Goal: Task Accomplishment & Management: Complete application form

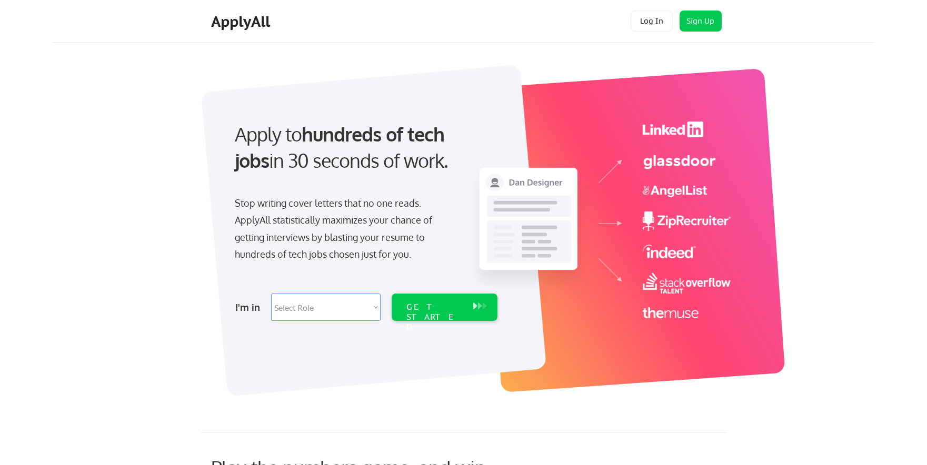
drag, startPoint x: 222, startPoint y: 126, endPoint x: 446, endPoint y: 186, distance: 231.6
click at [446, 186] on div "Apply to hundreds of tech jobs in 30 seconds of work. Stop writing cover letter…" at bounding box center [365, 218] width 294 height 215
click at [446, 186] on div "Apply to hundreds of tech jobs in 30 seconds of work." at bounding box center [364, 156] width 280 height 71
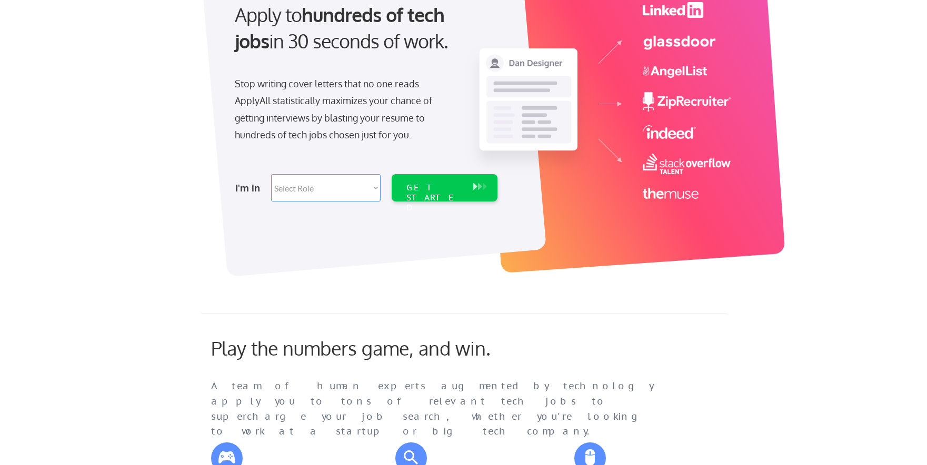
click at [311, 195] on select "Select Role Software Engineering Product Management Customer Success Sales UI/U…" at bounding box center [325, 187] width 109 height 27
select select ""technical_project_program_mgmt""
click at [271, 174] on select "Select Role Software Engineering Product Management Customer Success Sales UI/U…" at bounding box center [325, 187] width 109 height 27
select select ""technical_project_program_mgmt""
click at [443, 195] on div "GET STARTED" at bounding box center [434, 187] width 67 height 27
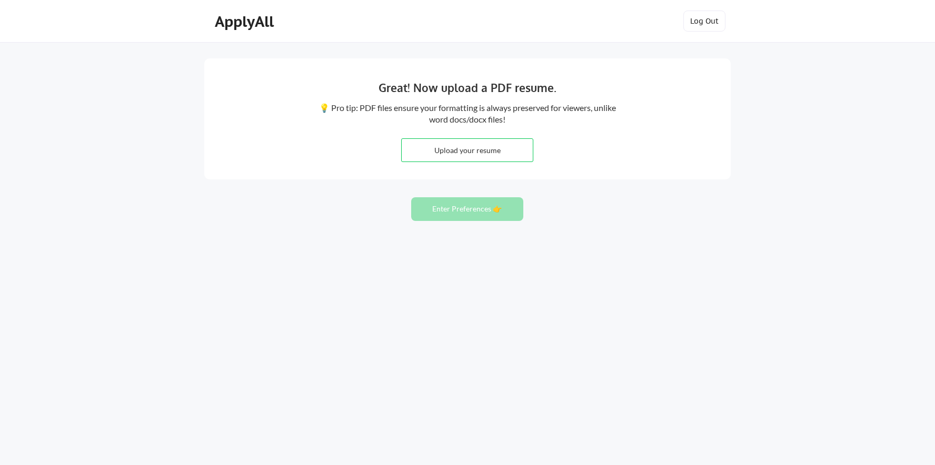
click at [467, 153] on input "file" at bounding box center [467, 150] width 131 height 23
type input "C:\fakepath\[PERSON_NAME] Fandaqli RESUME .pdf"
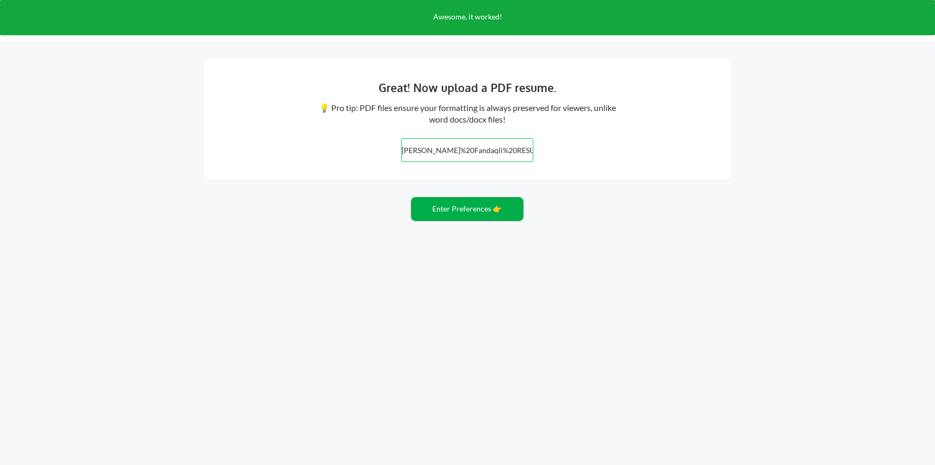
click at [470, 214] on button "Enter Preferences 👉" at bounding box center [467, 209] width 112 height 24
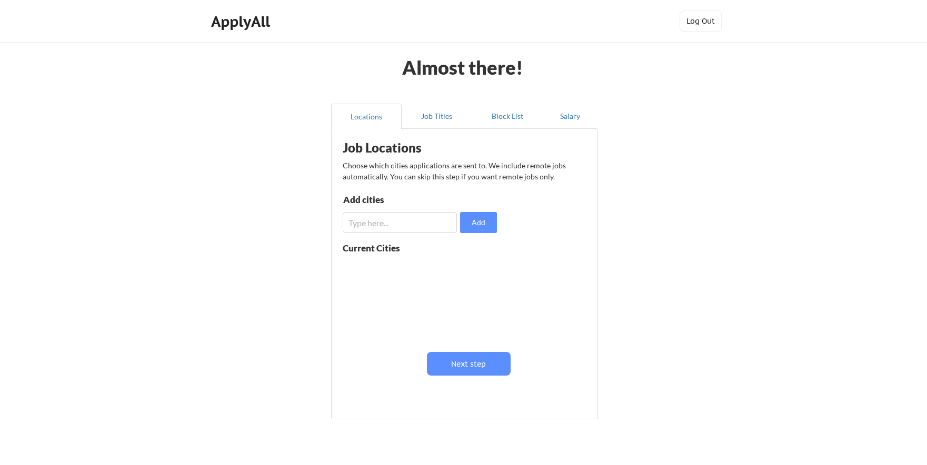
click at [400, 229] on input "input" at bounding box center [400, 222] width 114 height 21
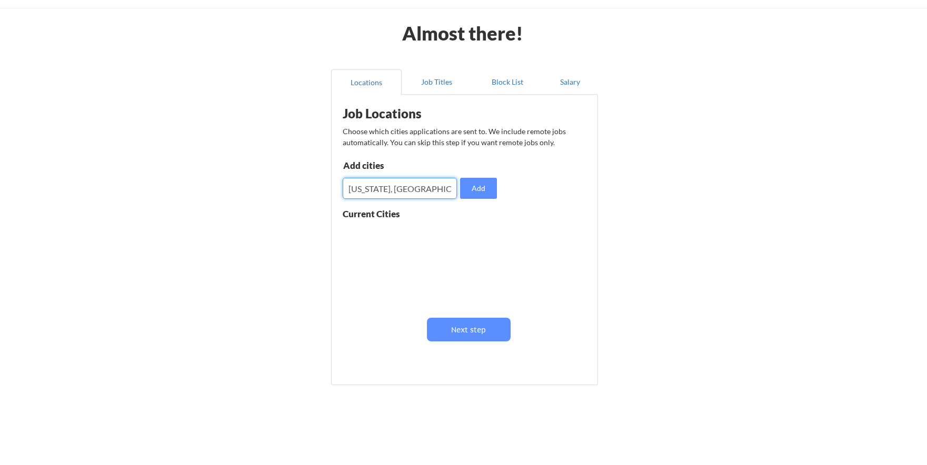
type input "Michigan, United States"
click at [483, 190] on button "Add" at bounding box center [478, 188] width 37 height 21
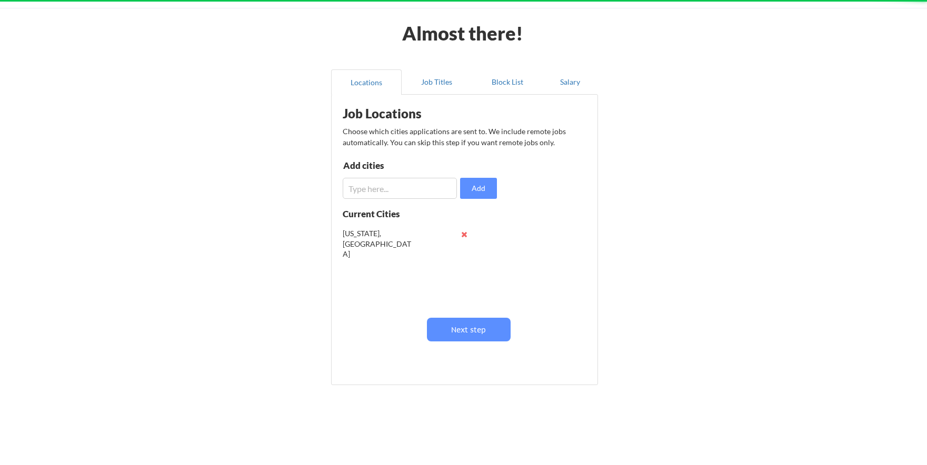
click at [415, 192] on input "input" at bounding box center [400, 188] width 114 height 21
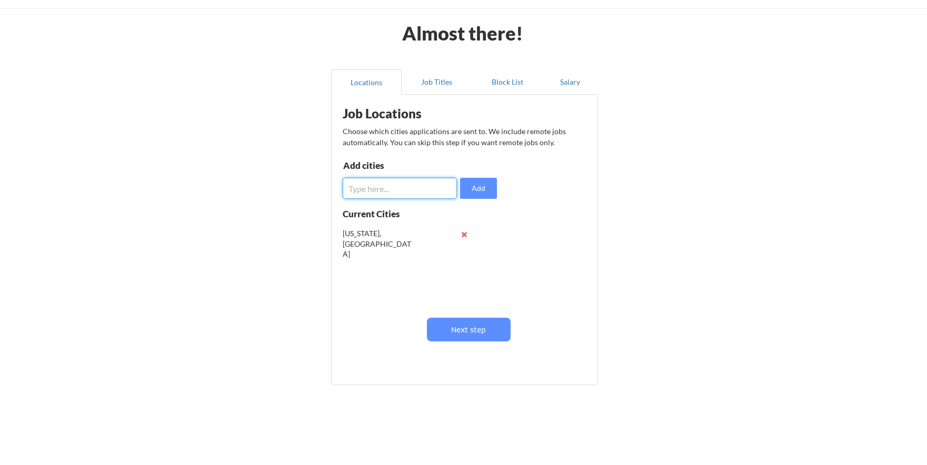
click at [415, 192] on input "input" at bounding box center [400, 188] width 114 height 21
type input "Sterling Heights, Michigan"
click at [472, 193] on button "Add" at bounding box center [478, 188] width 37 height 21
click at [381, 195] on input "input" at bounding box center [400, 188] width 114 height 21
type input "Troy, Michigan"
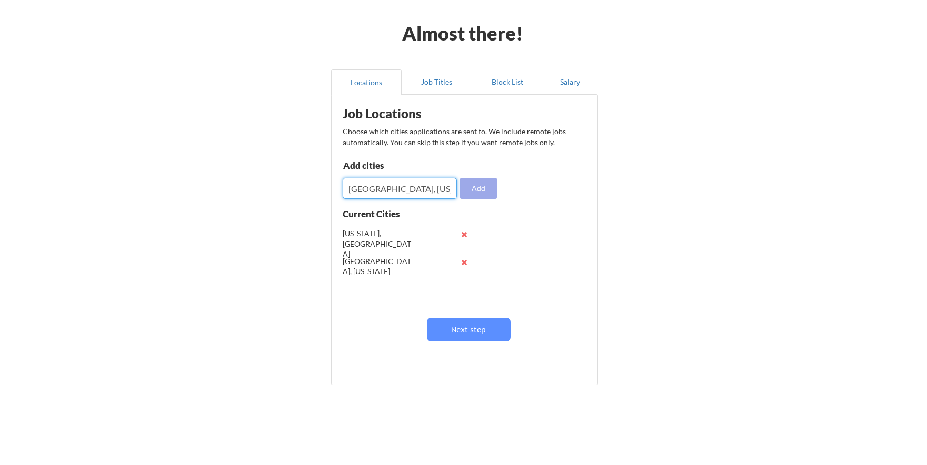
click at [486, 185] on button "Add" at bounding box center [478, 188] width 37 height 21
click at [407, 187] on input "input" at bounding box center [400, 188] width 114 height 21
type input "Plymoth, Michigan"
click at [463, 203] on div "Job Locations Choose which cities applications are sent to. We include remote j…" at bounding box center [466, 236] width 259 height 272
click at [473, 187] on button "Add" at bounding box center [478, 188] width 37 height 21
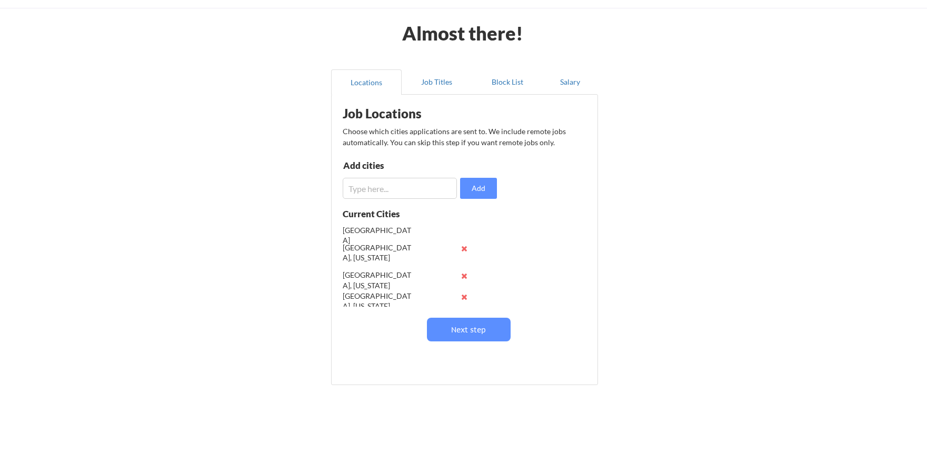
scroll to position [7, 0]
click at [465, 281] on button at bounding box center [465, 282] width 8 height 8
click at [465, 288] on button at bounding box center [465, 289] width 8 height 8
drag, startPoint x: 431, startPoint y: 196, endPoint x: 434, endPoint y: 191, distance: 6.4
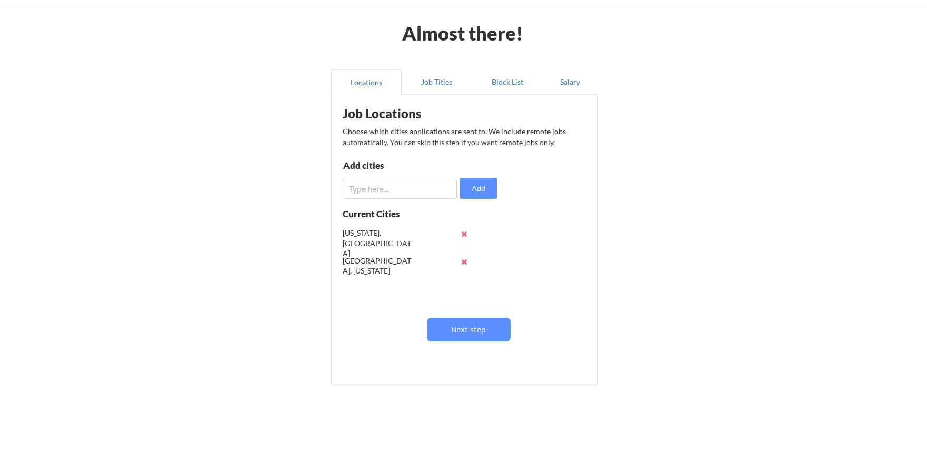
click at [431, 196] on input "input" at bounding box center [400, 188] width 114 height 21
type input "Troy"
click at [481, 188] on button "Add" at bounding box center [478, 188] width 37 height 21
click at [466, 290] on button at bounding box center [465, 289] width 8 height 8
click at [406, 195] on input "input" at bounding box center [400, 188] width 114 height 21
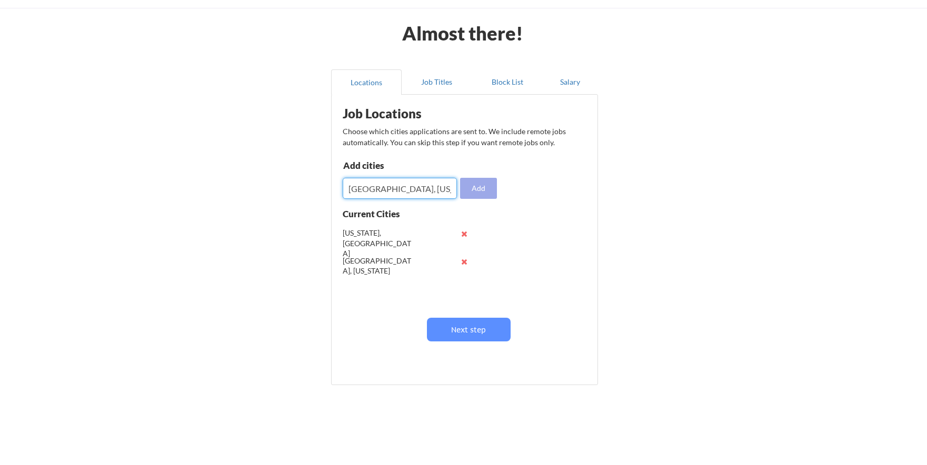
type input "Troy, Michigan"
click at [484, 185] on button "Add" at bounding box center [478, 188] width 37 height 21
click at [416, 188] on input "input" at bounding box center [400, 188] width 114 height 21
click at [451, 197] on input "input" at bounding box center [400, 188] width 114 height 21
type input "Plymoth, Michigan"
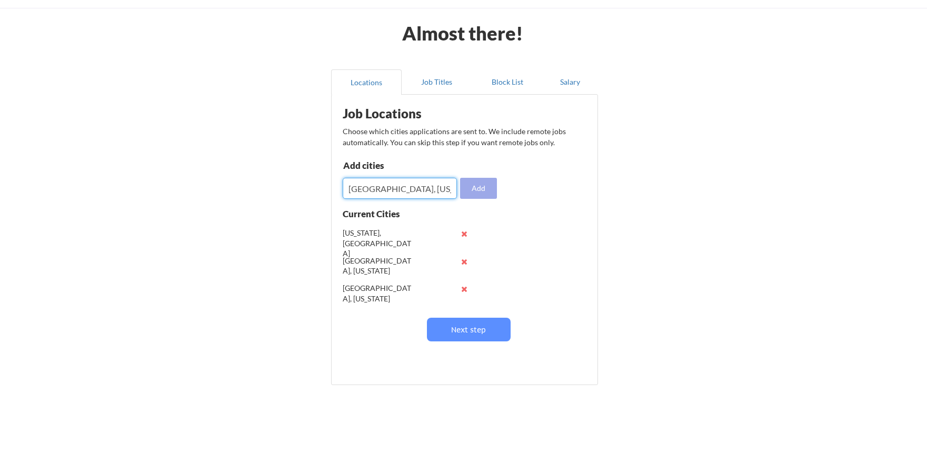
click at [475, 192] on button "Add" at bounding box center [478, 188] width 37 height 21
click at [428, 193] on input "input" at bounding box center [400, 188] width 114 height 21
type input "Detroit"
click at [462, 183] on button "Add" at bounding box center [478, 188] width 37 height 21
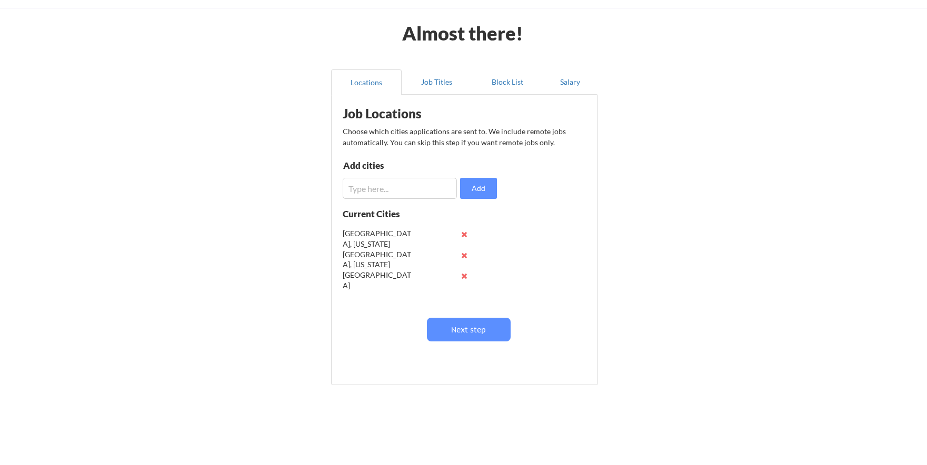
click at [466, 274] on button at bounding box center [465, 276] width 8 height 8
click at [415, 172] on div "Add cities" at bounding box center [397, 167] width 109 height 13
click at [413, 185] on input "input" at bounding box center [400, 188] width 114 height 21
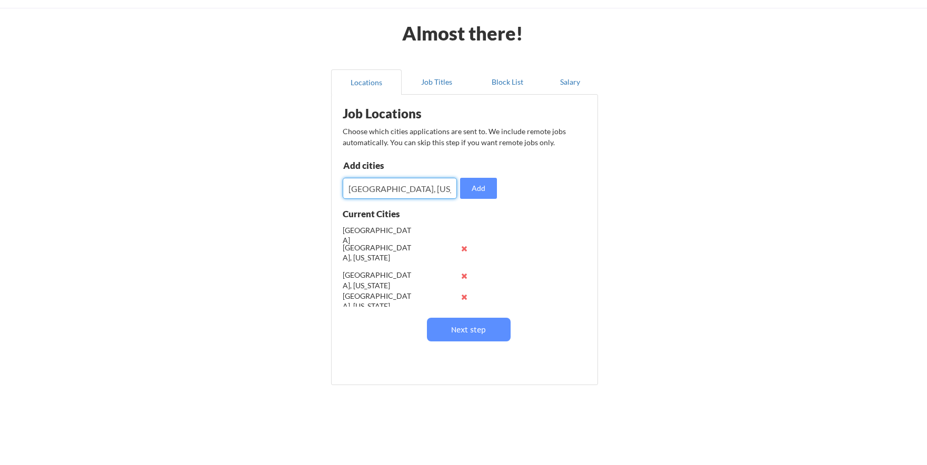
type input "Detroit, Michigan"
click at [476, 193] on button "Add" at bounding box center [478, 188] width 37 height 21
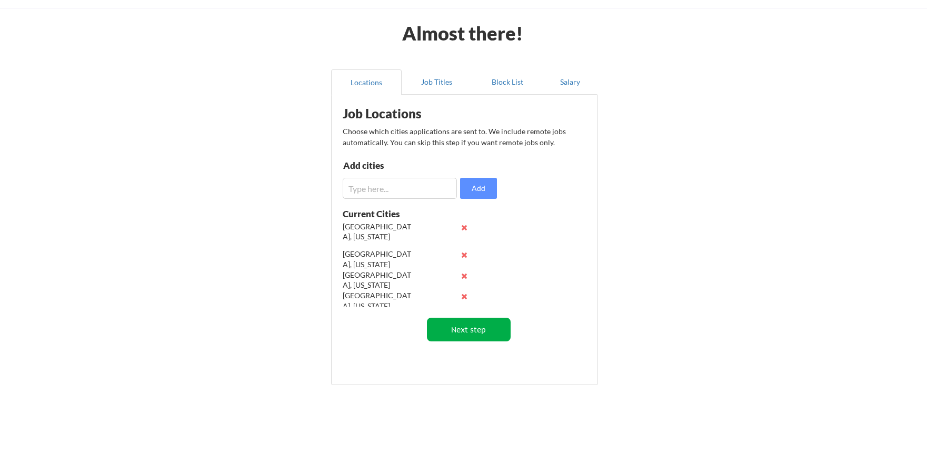
click at [474, 328] on button "Next step" at bounding box center [469, 330] width 84 height 24
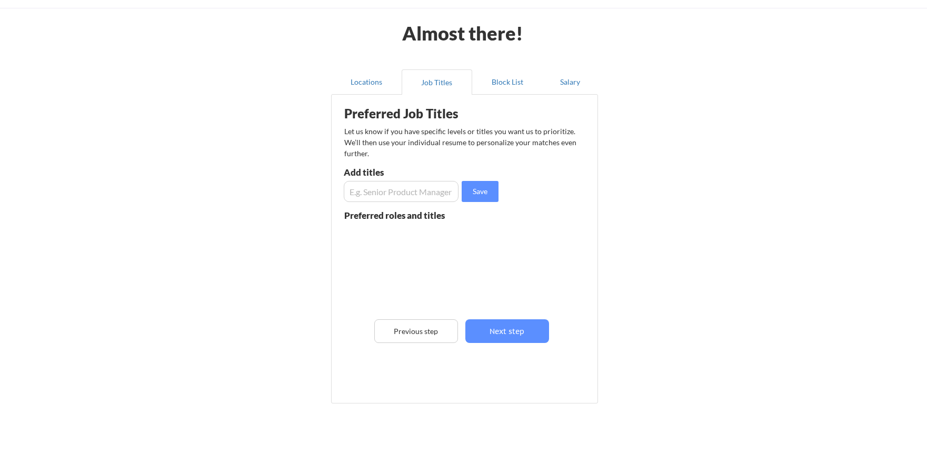
click at [401, 190] on input "input" at bounding box center [401, 191] width 115 height 21
type input "Product Manager"
click at [492, 191] on button "Save" at bounding box center [480, 191] width 37 height 21
click at [404, 194] on input "input" at bounding box center [401, 191] width 115 height 21
type input "O"
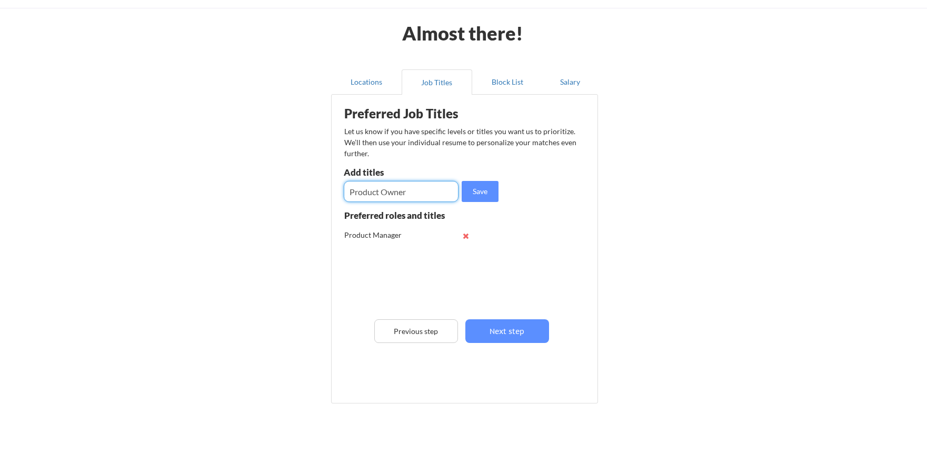
type input "Product Owner"
click at [475, 191] on button "Save" at bounding box center [480, 191] width 37 height 21
click at [408, 198] on input "input" at bounding box center [401, 191] width 115 height 21
type input "Program Manager"
click at [481, 193] on button "Save" at bounding box center [480, 191] width 37 height 21
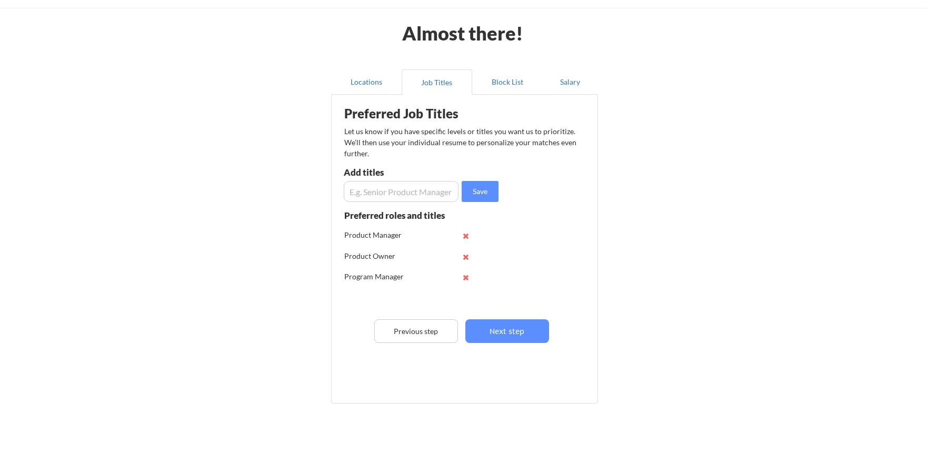
click at [403, 192] on input "input" at bounding box center [401, 191] width 115 height 21
type input "Project Manager"
click at [473, 199] on button "Save" at bounding box center [480, 191] width 37 height 21
click at [497, 328] on button "Next step" at bounding box center [507, 332] width 84 height 24
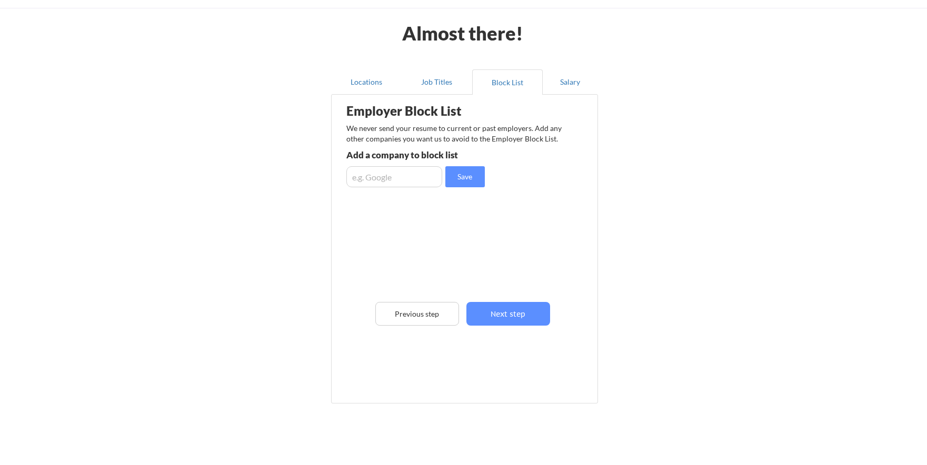
click at [381, 179] on input "input" at bounding box center [394, 176] width 96 height 21
drag, startPoint x: 341, startPoint y: 132, endPoint x: 583, endPoint y: 142, distance: 241.8
click at [583, 142] on div "Employer Block List We never send your resume to current or past employers. Add…" at bounding box center [464, 233] width 255 height 272
click at [401, 182] on input "input" at bounding box center [394, 176] width 96 height 21
type input "Amazon"
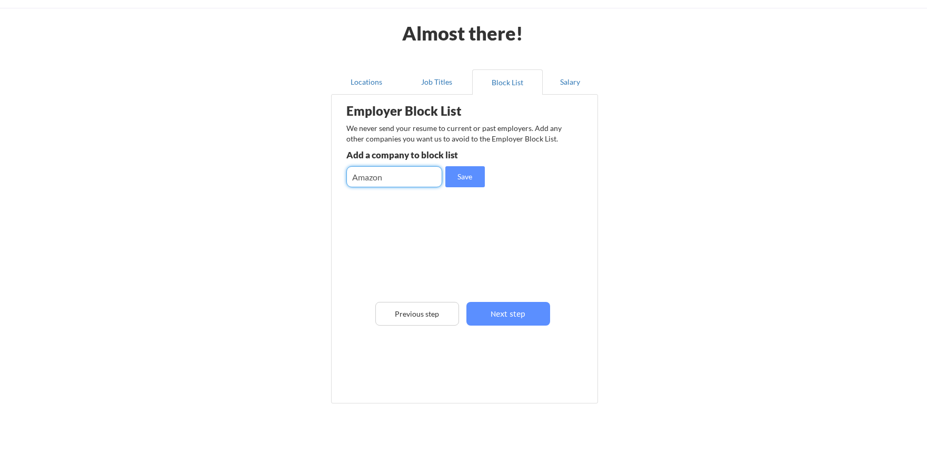
click at [476, 189] on div "Employer Block List We never send your resume to current or past employers. Add…" at bounding box center [464, 233] width 255 height 272
click at [473, 178] on button "Save" at bounding box center [464, 176] width 39 height 21
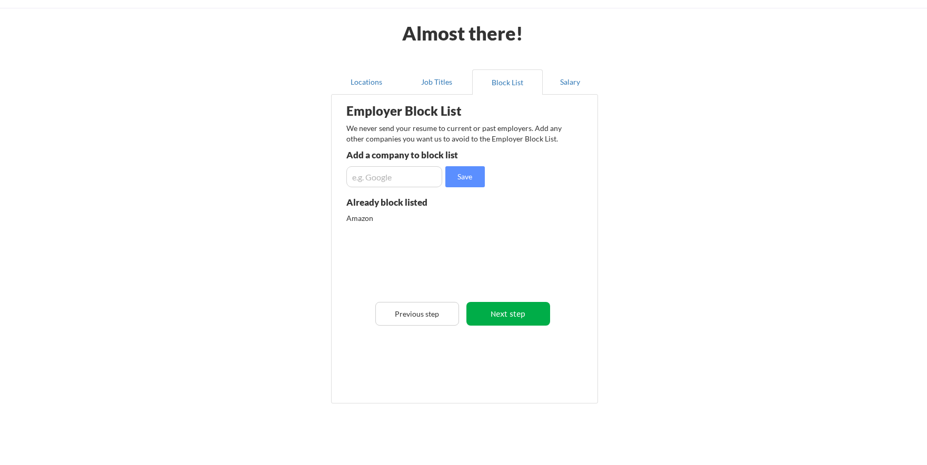
click at [523, 316] on button "Next step" at bounding box center [508, 314] width 84 height 24
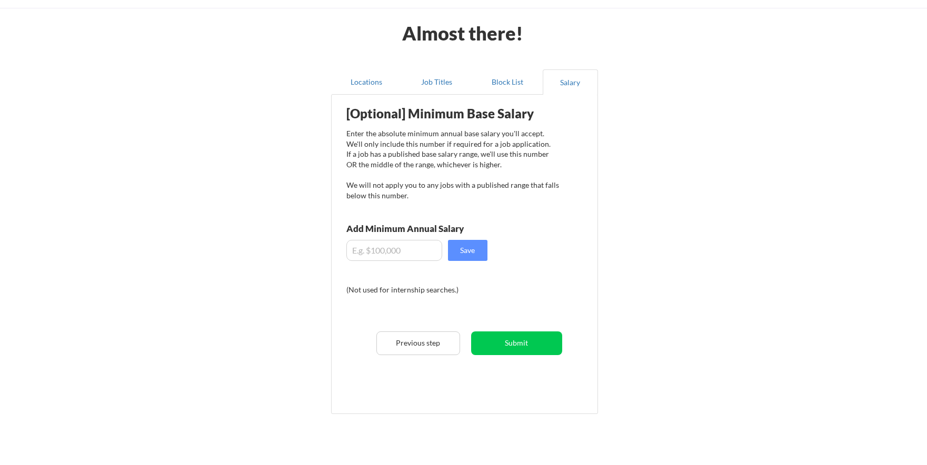
click at [373, 246] on input "input" at bounding box center [394, 250] width 96 height 21
type input "$120,000"
click at [472, 249] on button "Save" at bounding box center [467, 250] width 39 height 21
click at [525, 332] on button "Submit" at bounding box center [516, 344] width 91 height 24
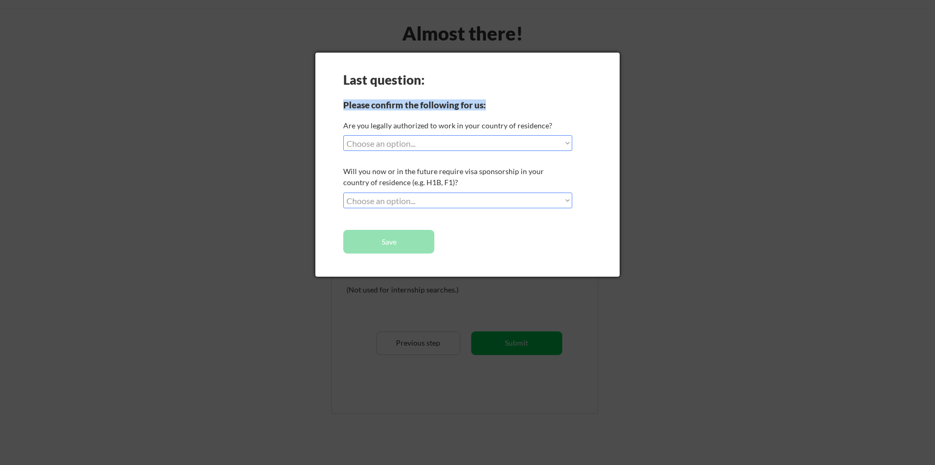
drag, startPoint x: 364, startPoint y: 104, endPoint x: 514, endPoint y: 107, distance: 149.5
click at [515, 107] on div "Last question: Please confirm the following for us: Are you legally authorized …" at bounding box center [467, 165] width 304 height 224
click at [698, 297] on div at bounding box center [467, 232] width 935 height 465
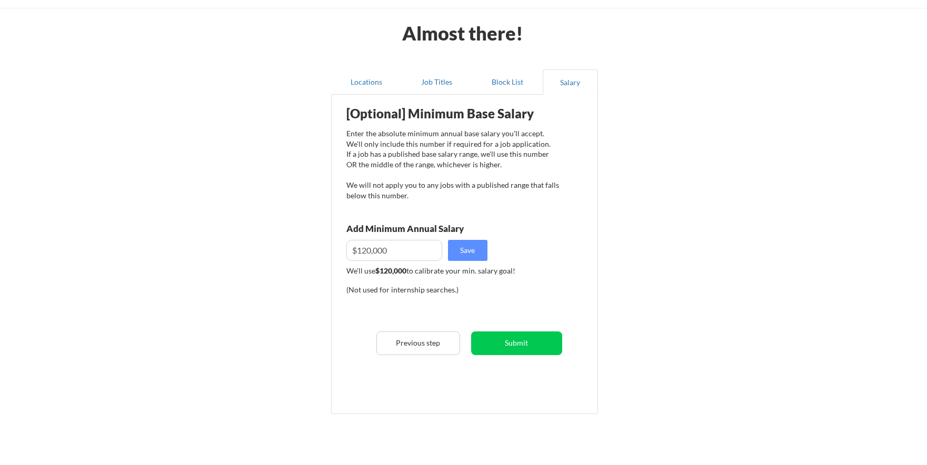
click at [507, 342] on button "Submit" at bounding box center [516, 344] width 91 height 24
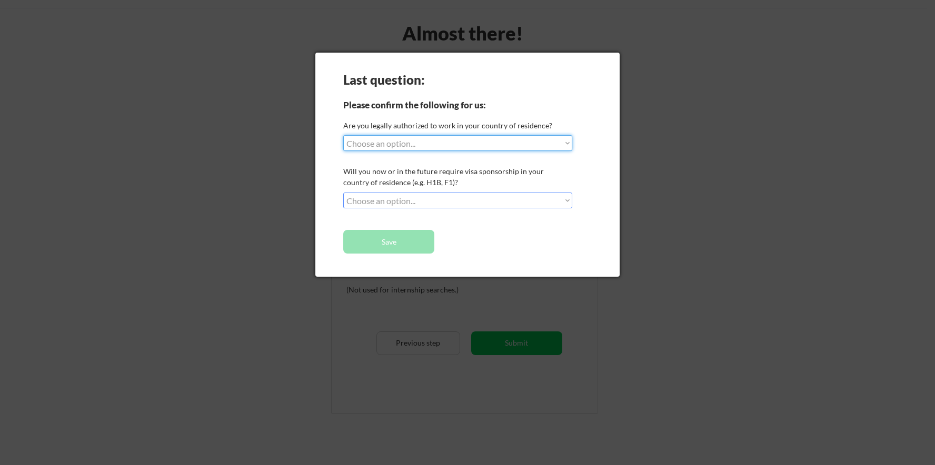
click at [401, 148] on select "Choose an option... Yes, I am a US Citizen Yes, I am a Canadian Citizen Yes, I …" at bounding box center [457, 143] width 229 height 16
select select ""yes__i_am_a_us_citizen""
click at [343, 135] on select "Choose an option... Yes, I am a US Citizen Yes, I am a Canadian Citizen Yes, I …" at bounding box center [457, 143] width 229 height 16
click at [414, 206] on select "Choose an option... No, I will not need sponsorship Yes, I will need sponsorship" at bounding box center [457, 201] width 229 height 16
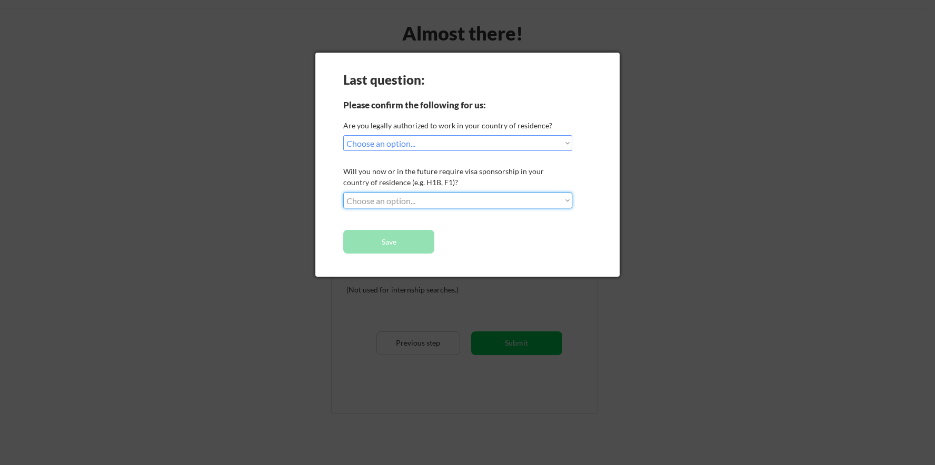
select select ""no__i_will_not_need_sponsorship""
click at [343, 193] on select "Choose an option... No, I will not need sponsorship Yes, I will need sponsorship" at bounding box center [457, 201] width 229 height 16
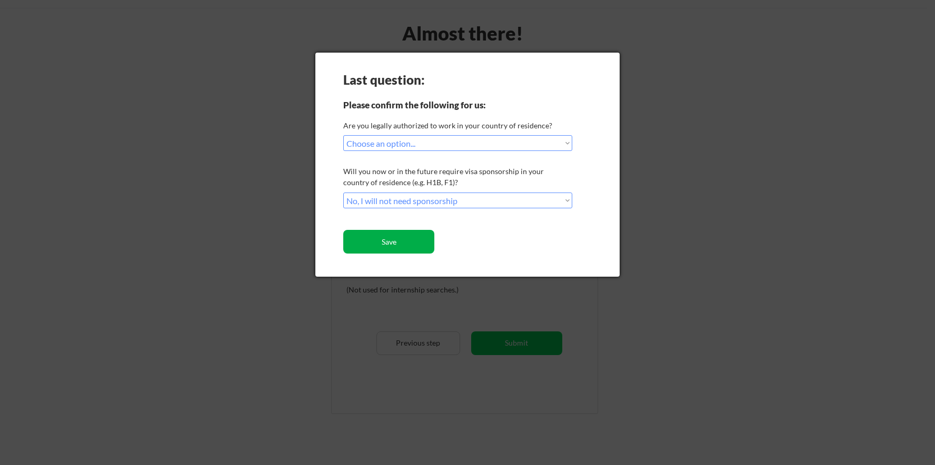
click at [406, 244] on button "Save" at bounding box center [388, 242] width 91 height 24
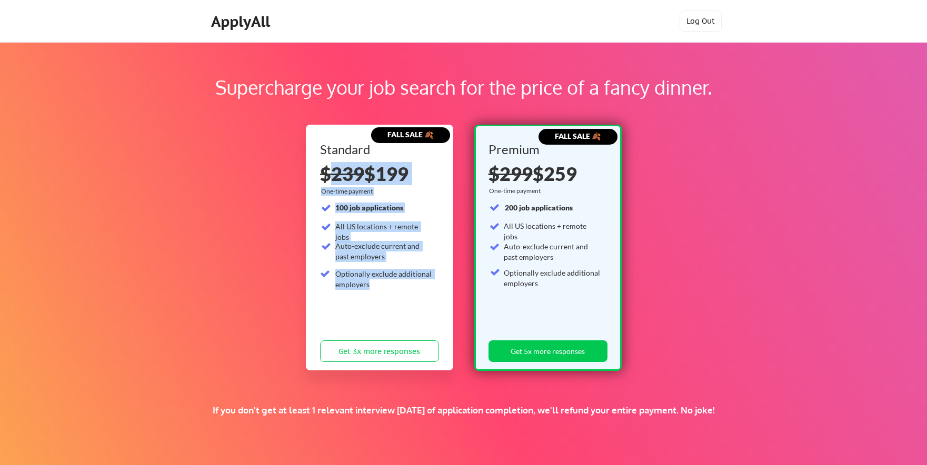
drag, startPoint x: 370, startPoint y: 278, endPoint x: 326, endPoint y: 184, distance: 103.9
click at [326, 184] on div "Standard $239 $199 One-time payment 100 job applications All US locations + rem…" at bounding box center [379, 255] width 119 height 224
click at [360, 238] on div "100 job applications All US locations + remote jobs Auto-exclude current and pa…" at bounding box center [376, 248] width 113 height 91
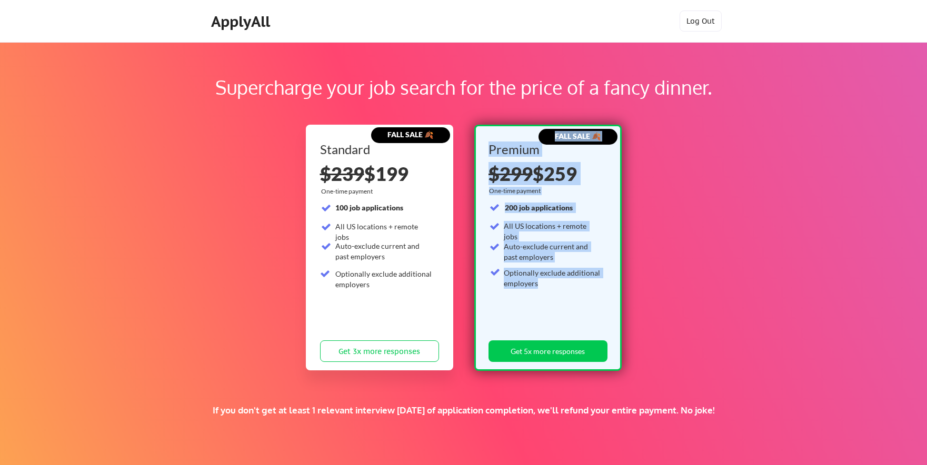
drag, startPoint x: 542, startPoint y: 285, endPoint x: 475, endPoint y: 187, distance: 118.4
click at [476, 192] on div "FALL SALE 🍂 Premium $299 $259 One-time payment 200 job applications All US loca…" at bounding box center [547, 248] width 147 height 246
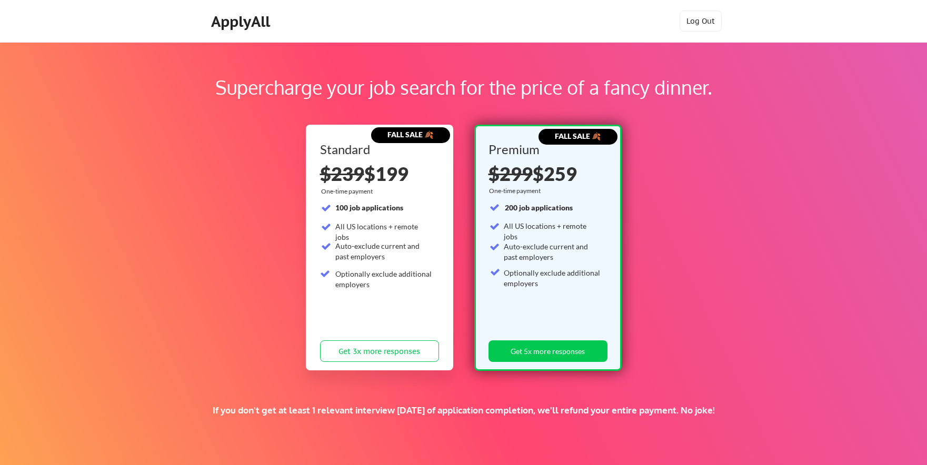
click at [534, 264] on div "Auto-exclude current and past employers" at bounding box center [552, 254] width 97 height 25
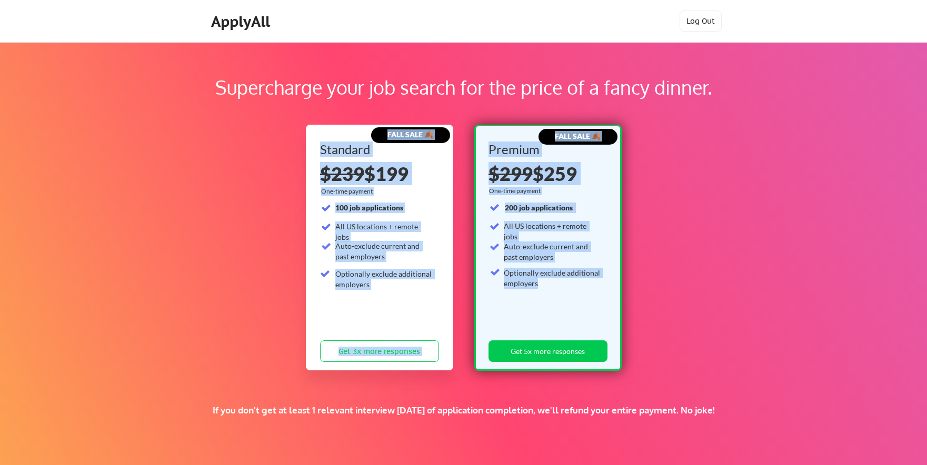
drag, startPoint x: 540, startPoint y: 265, endPoint x: 477, endPoint y: 214, distance: 80.9
click at [452, 135] on div "FALL SALE 🍂 Standard $239 $199 One-time payment 100 job applications All US loc…" at bounding box center [464, 248] width 316 height 246
click at [515, 261] on div "Auto-exclude current and past employers" at bounding box center [552, 252] width 97 height 21
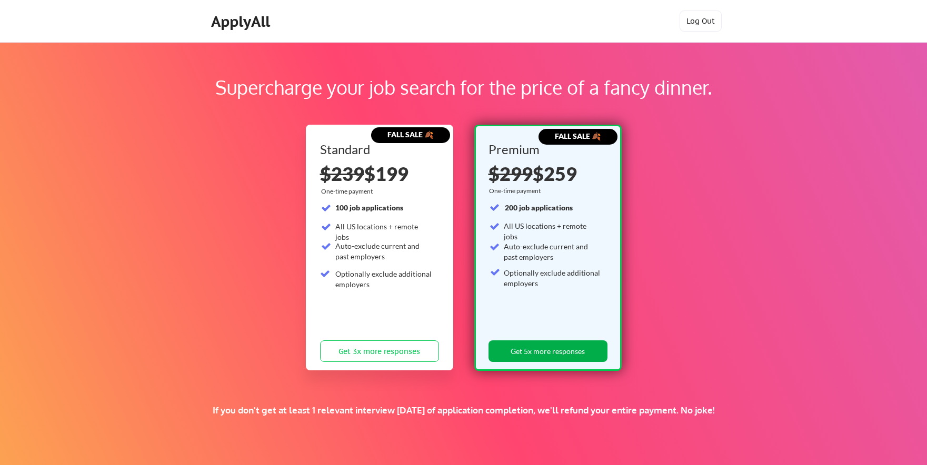
click at [563, 356] on button "Get 5x more responses" at bounding box center [547, 352] width 119 height 22
